Goal: Find specific page/section: Find specific page/section

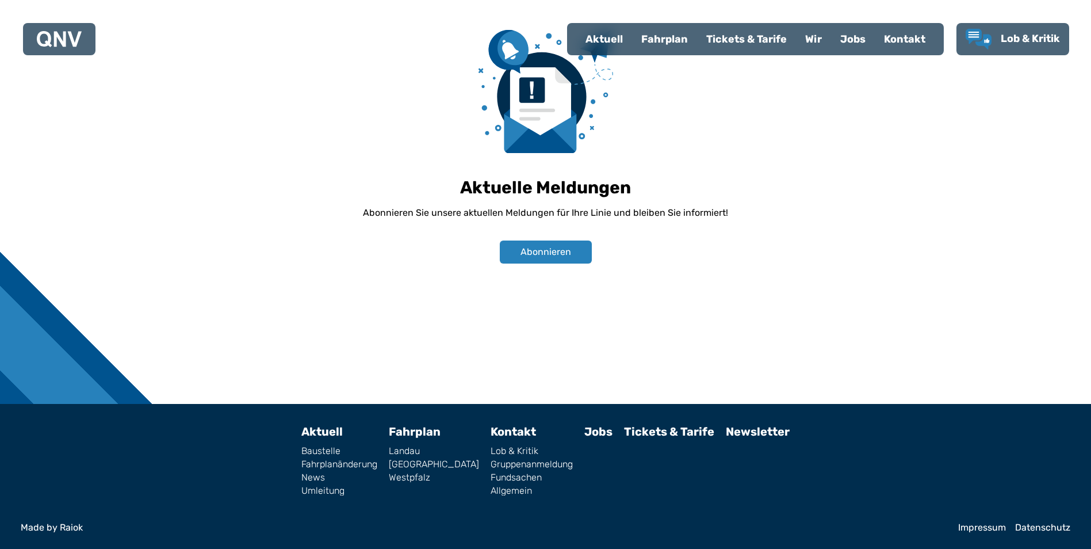
click at [922, 26] on div "Kontakt" at bounding box center [905, 39] width 60 height 30
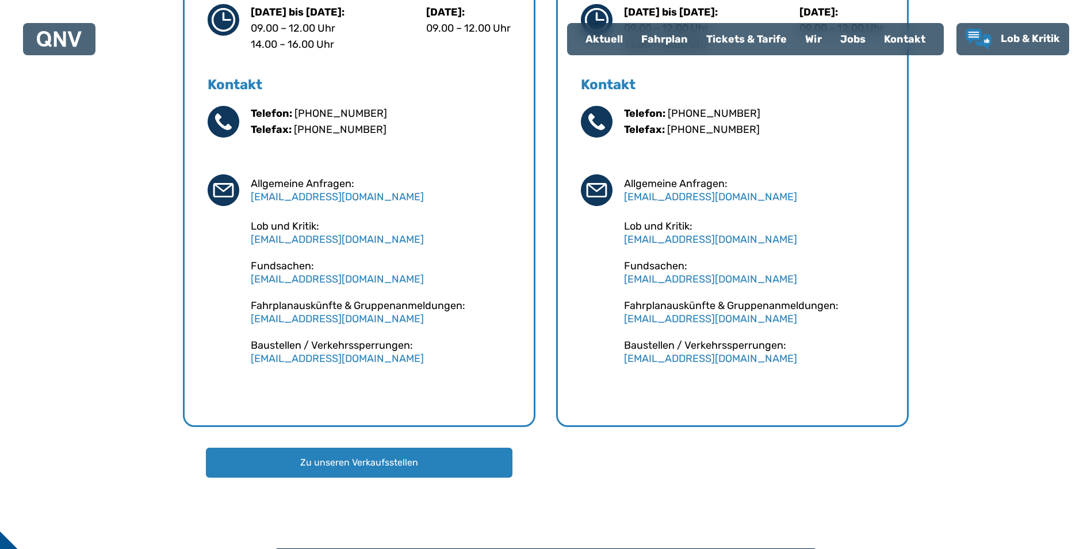
scroll to position [1028, 0]
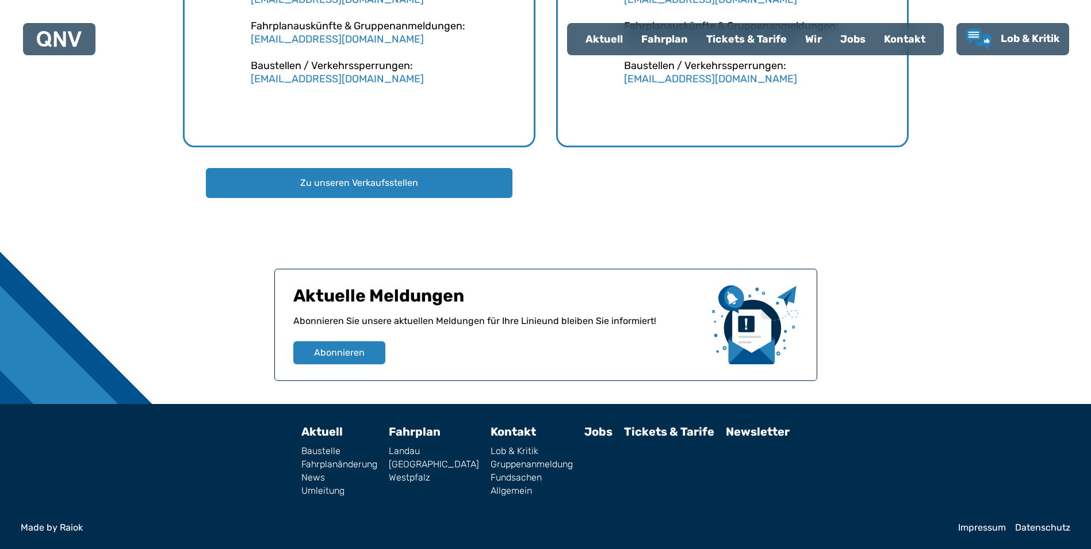
click at [1000, 531] on link "Impressum" at bounding box center [983, 527] width 48 height 9
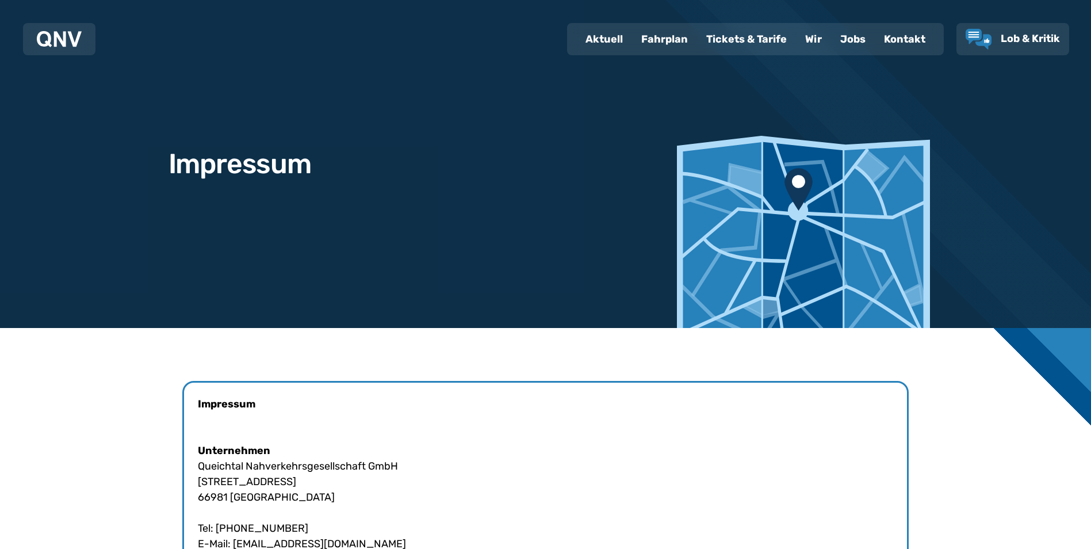
click at [887, 41] on div "Kontakt" at bounding box center [905, 39] width 60 height 30
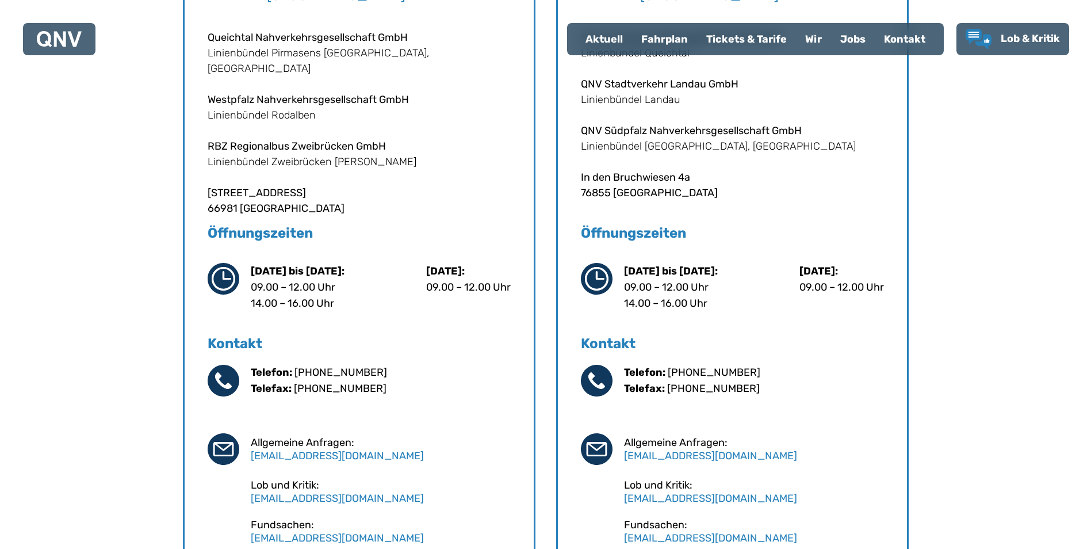
scroll to position [518, 0]
